Goal: Information Seeking & Learning: Learn about a topic

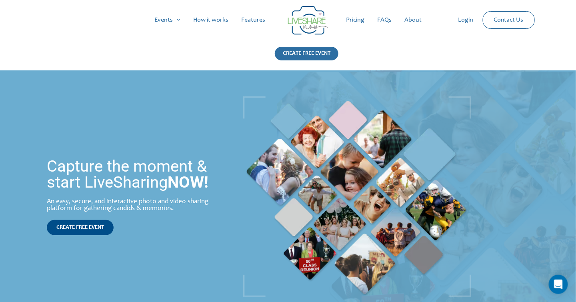
click at [295, 56] on div "CREATE FREE EVENT" at bounding box center [307, 54] width 64 height 14
click at [359, 21] on link "Pricing" at bounding box center [355, 20] width 31 height 26
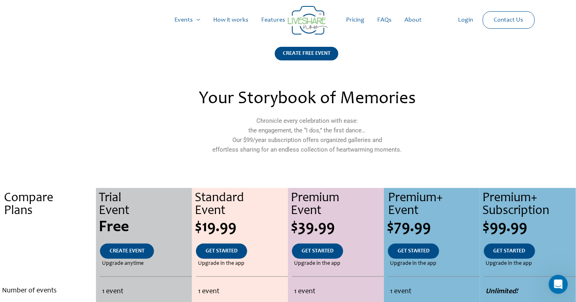
click at [290, 123] on p "Chronicle every celebration with ease: the engagement, the “I dos,” the first d…" at bounding box center [307, 135] width 347 height 38
